Goal: Information Seeking & Learning: Learn about a topic

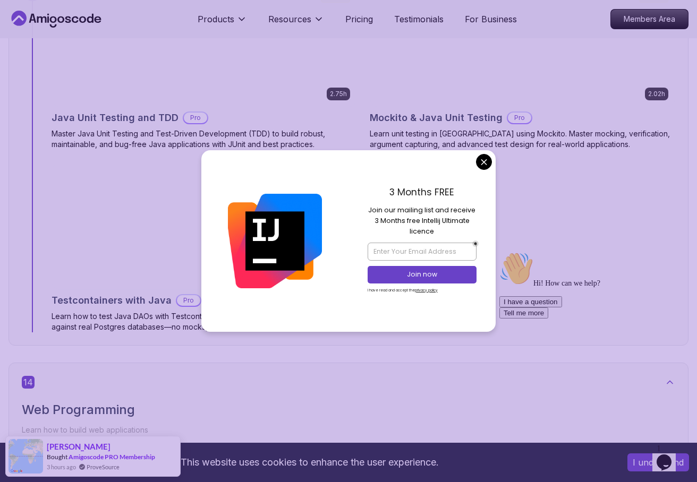
scroll to position [6460, 0]
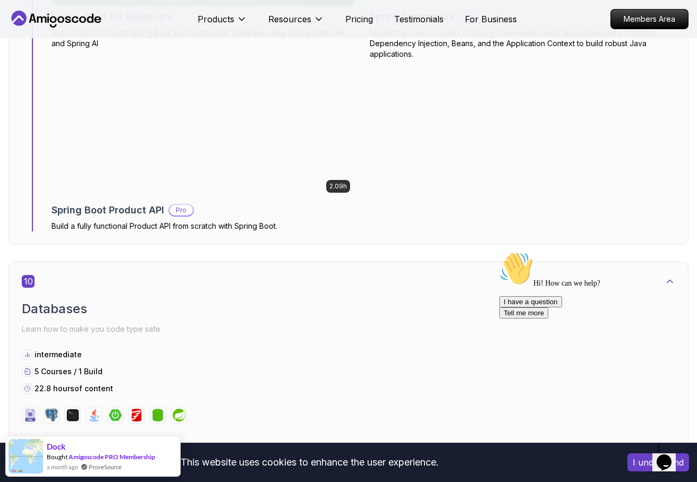
scroll to position [4120, 0]
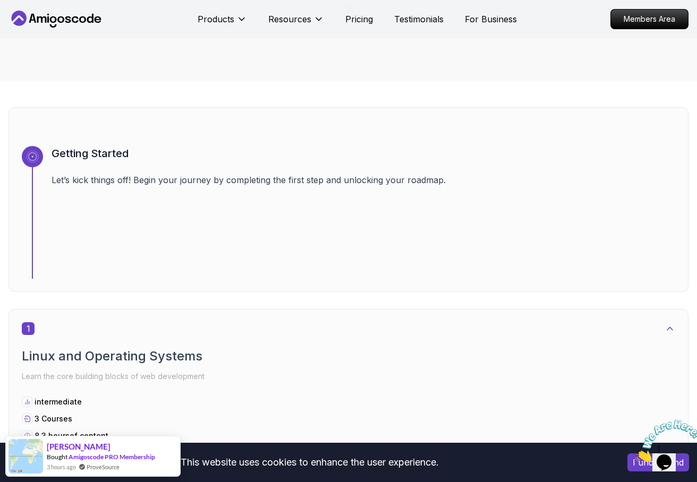
scroll to position [405, 0]
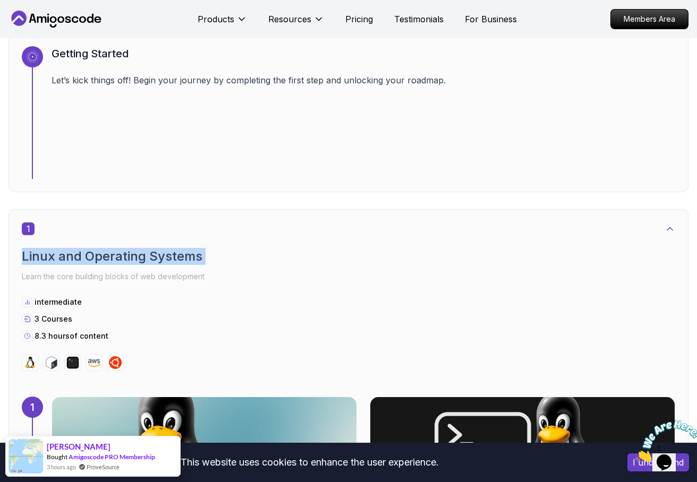
drag, startPoint x: 23, startPoint y: 256, endPoint x: 247, endPoint y: 266, distance: 223.8
click at [247, 266] on div "Linux and Operating Systems Learn the core building blocks of web development" at bounding box center [348, 266] width 653 height 36
click at [240, 265] on div at bounding box center [240, 265] width 0 height 0
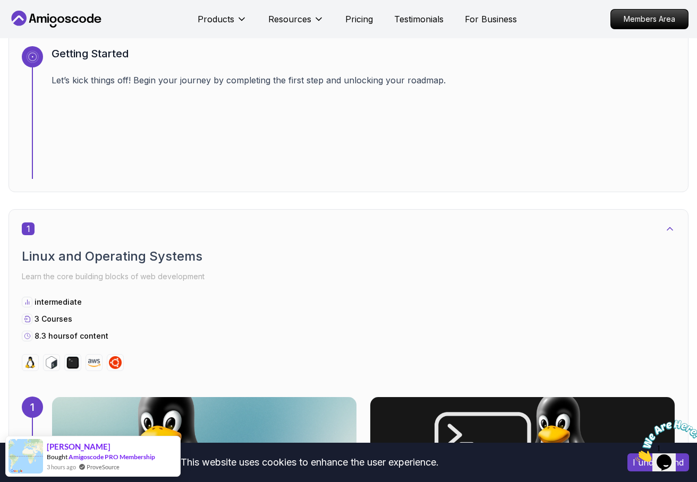
click at [398, 228] on div "1" at bounding box center [348, 229] width 653 height 13
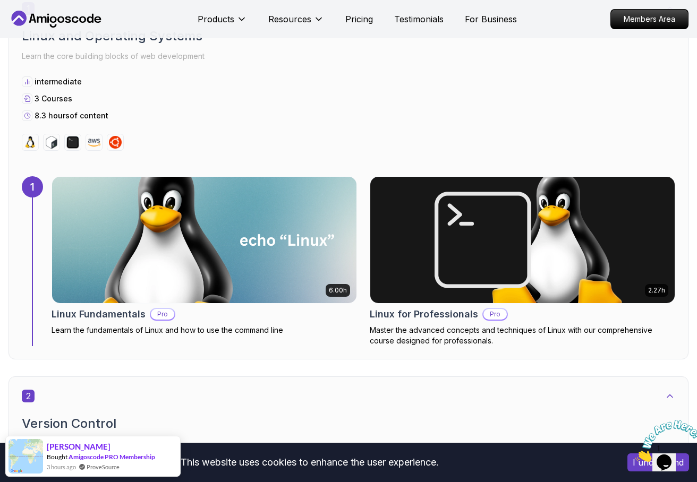
scroll to position [762, 0]
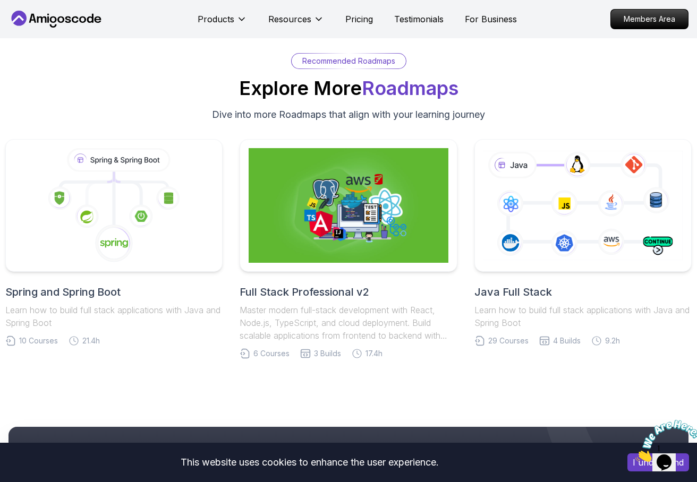
scroll to position [2351, 0]
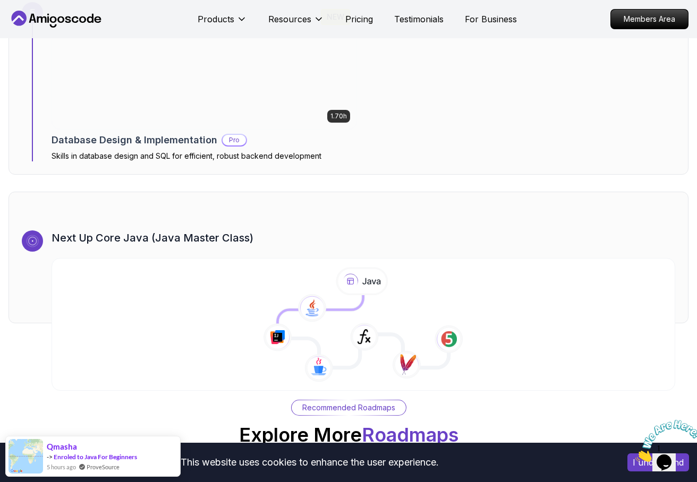
scroll to position [2321, 0]
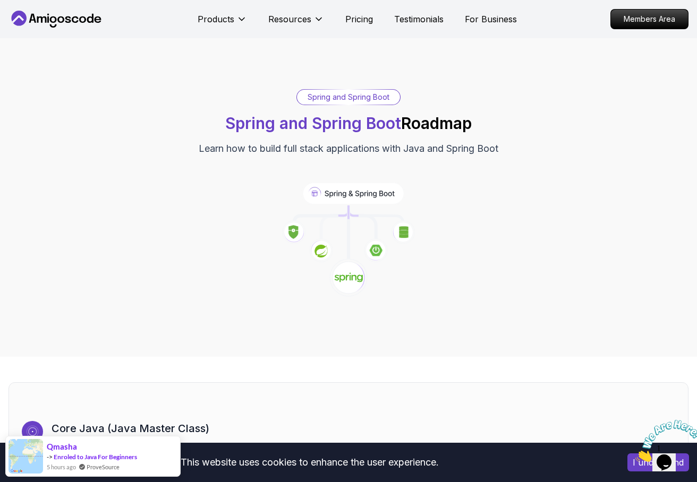
scroll to position [367, 0]
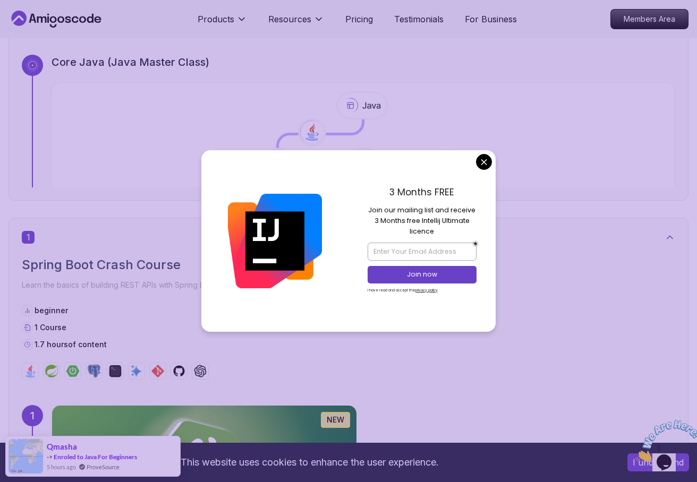
drag, startPoint x: 473, startPoint y: 172, endPoint x: 483, endPoint y: 163, distance: 14.3
click at [473, 172] on div "3 Months FREE Join our mailing list and receive 3 Months free Intellij Ultimate…" at bounding box center [421, 241] width 147 height 182
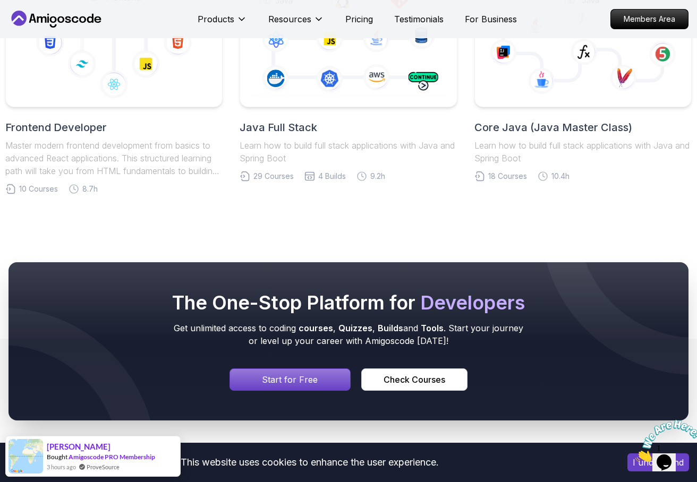
scroll to position [3791, 0]
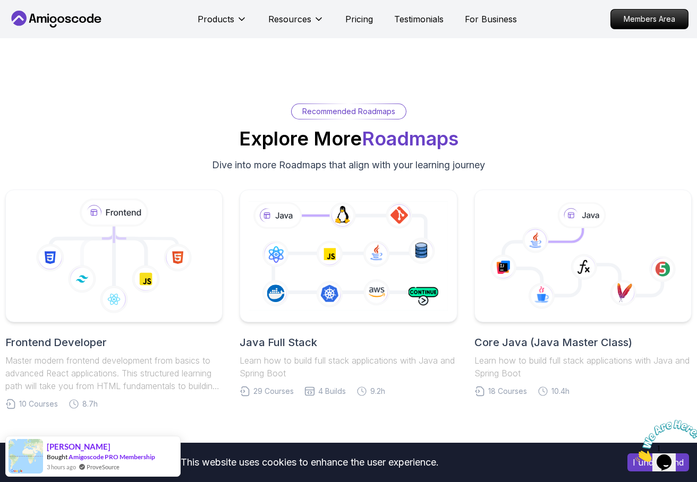
click at [407, 140] on span "Roadmaps" at bounding box center [410, 138] width 97 height 23
click at [351, 108] on p "Recommended Roadmaps" at bounding box center [348, 111] width 93 height 11
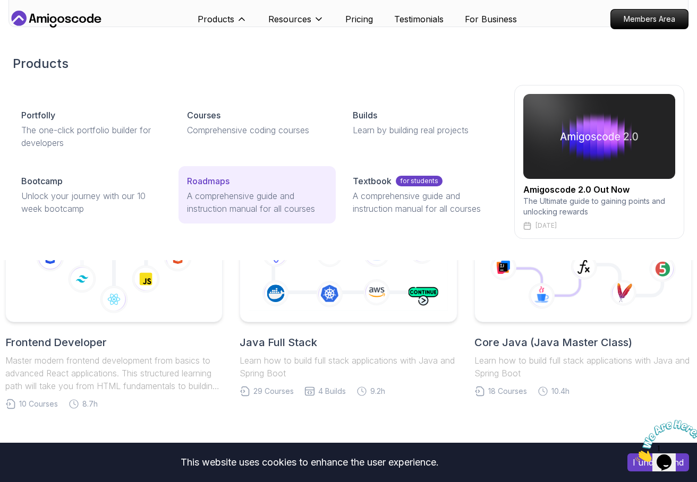
click at [228, 183] on p "Roadmaps" at bounding box center [208, 181] width 42 height 13
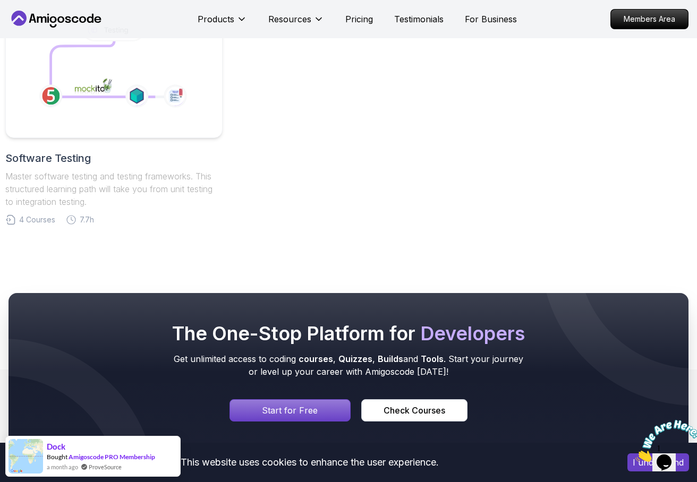
scroll to position [785, 0]
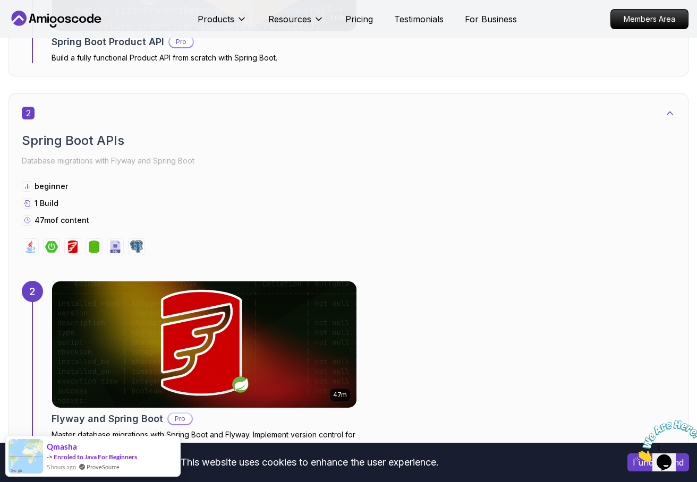
scroll to position [898, 0]
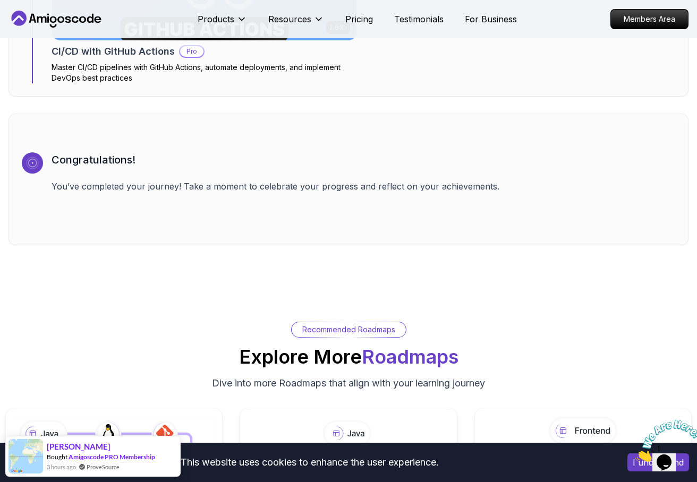
scroll to position [3093, 0]
